Goal: Navigation & Orientation: Find specific page/section

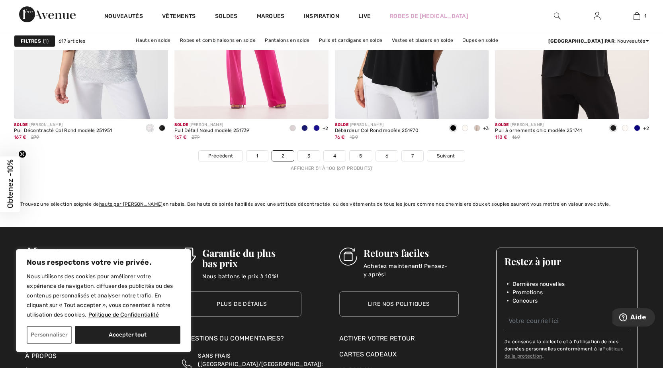
scroll to position [4064, 0]
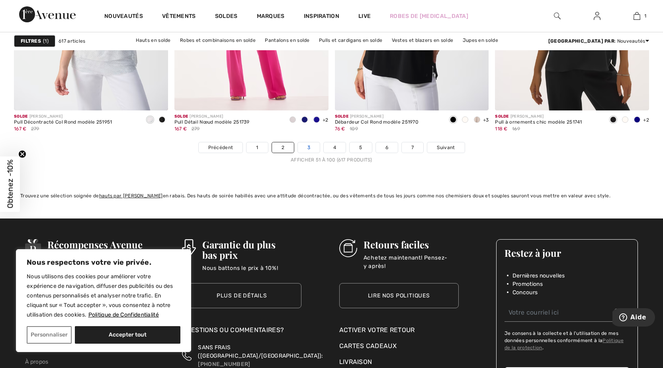
click at [306, 146] on link "3" at bounding box center [309, 147] width 22 height 10
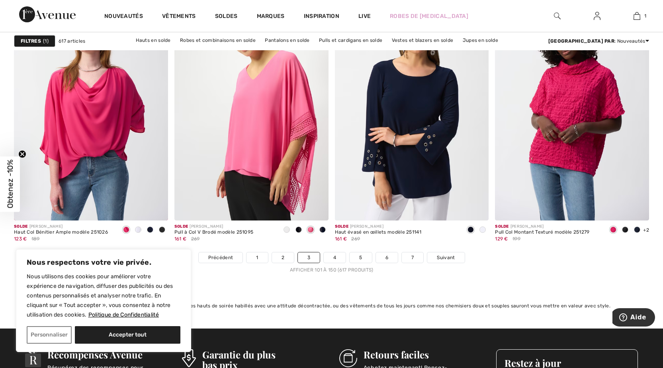
scroll to position [4064, 0]
